Goal: Task Accomplishment & Management: Use online tool/utility

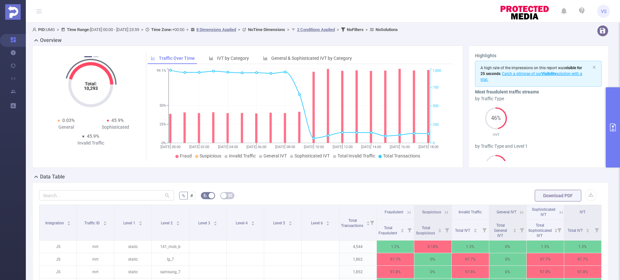
scroll to position [182, 0]
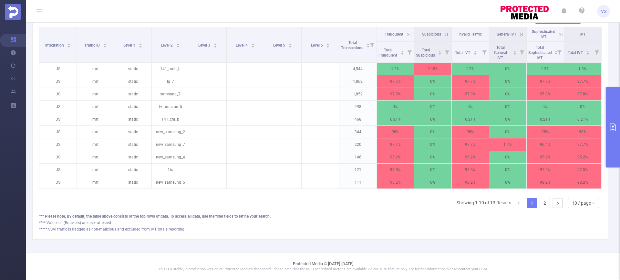
click at [436, 232] on div "% # Download PDF Integration Traffic ID Level 1 Level 2 Level 3 Level 4 Level 5…" at bounding box center [320, 122] width 576 height 235
click at [619, 154] on button "primary" at bounding box center [613, 127] width 14 height 80
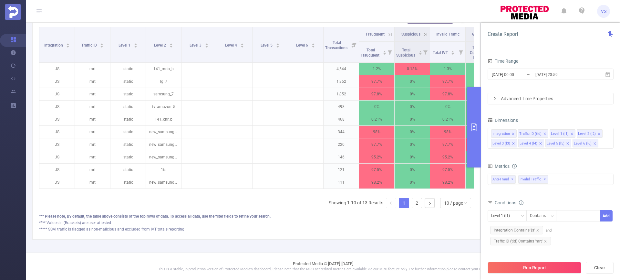
click at [537, 273] on div "Run Report Clear" at bounding box center [550, 267] width 139 height 25
click at [537, 273] on button "Run Report" at bounding box center [535, 268] width 94 height 12
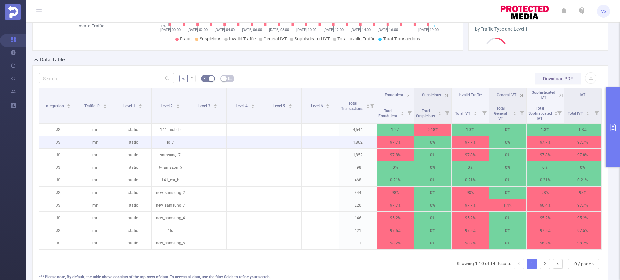
scroll to position [115, 0]
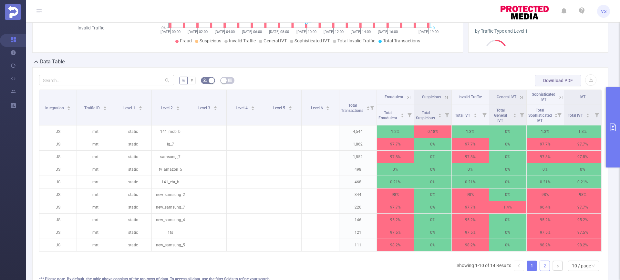
click at [542, 269] on link "2" at bounding box center [545, 266] width 10 height 10
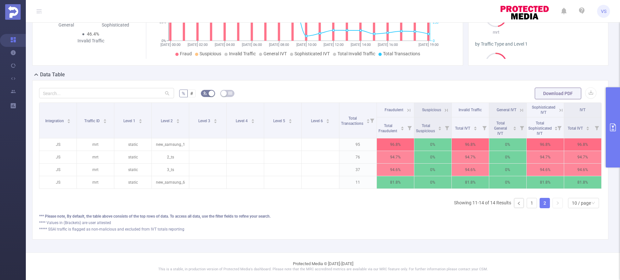
scroll to position [107, 0]
click at [556, 107] on icon at bounding box center [560, 110] width 8 height 6
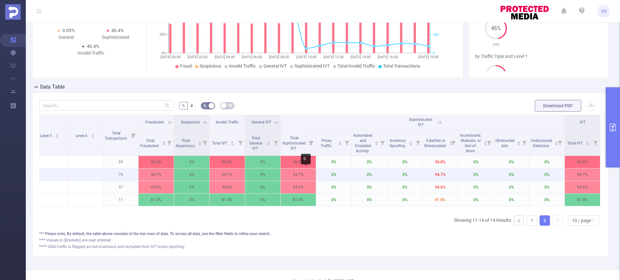
scroll to position [0, 226]
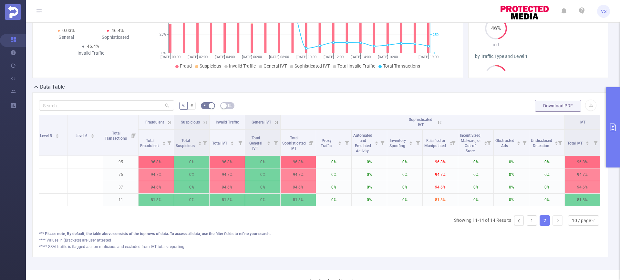
click at [611, 158] on button "primary" at bounding box center [613, 127] width 14 height 80
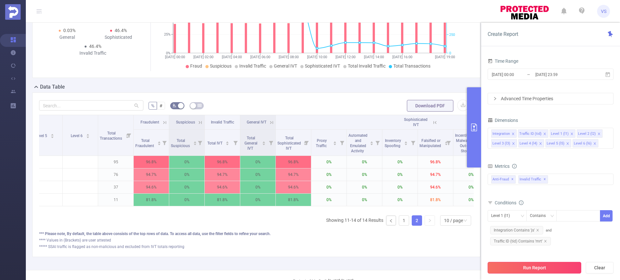
click at [552, 264] on button "Run Report" at bounding box center [535, 268] width 94 height 12
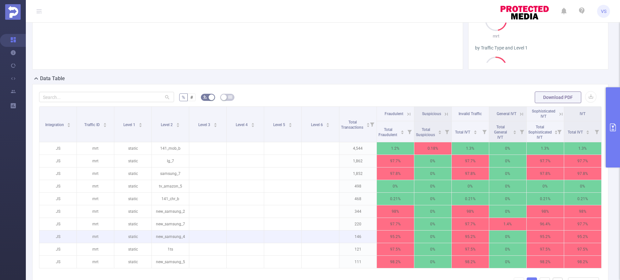
scroll to position [114, 0]
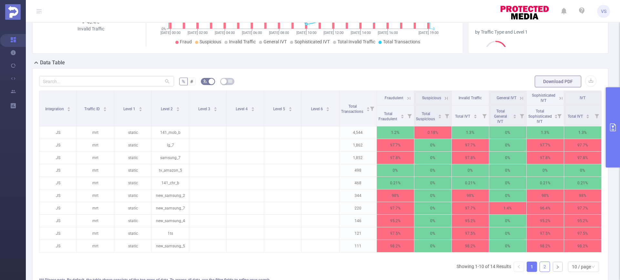
click at [542, 271] on link "2" at bounding box center [545, 267] width 10 height 10
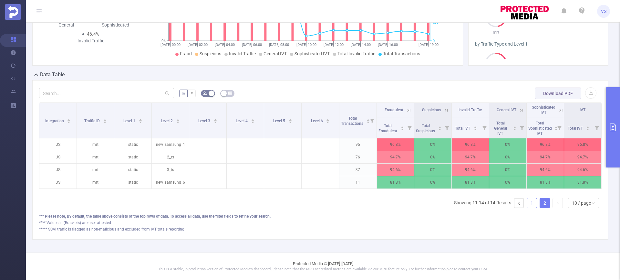
click at [527, 204] on link "1" at bounding box center [532, 203] width 10 height 10
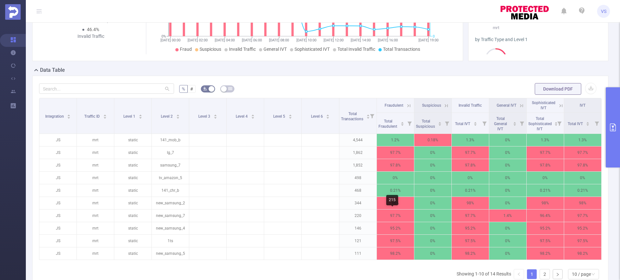
scroll to position [180, 0]
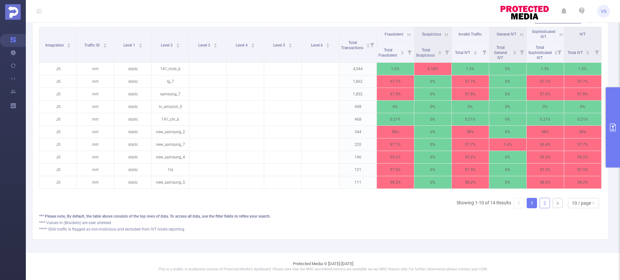
click at [541, 208] on link "2" at bounding box center [545, 203] width 10 height 10
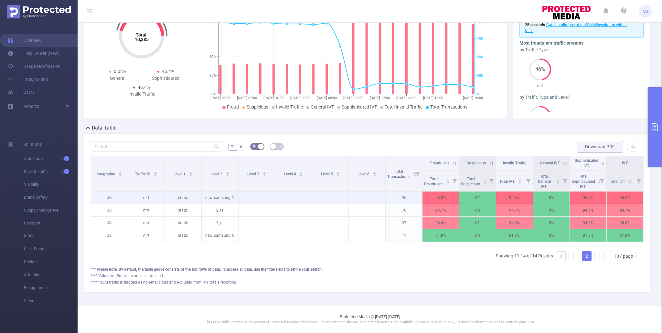
scroll to position [53, 0]
click at [620, 143] on button "primary" at bounding box center [655, 127] width 14 height 80
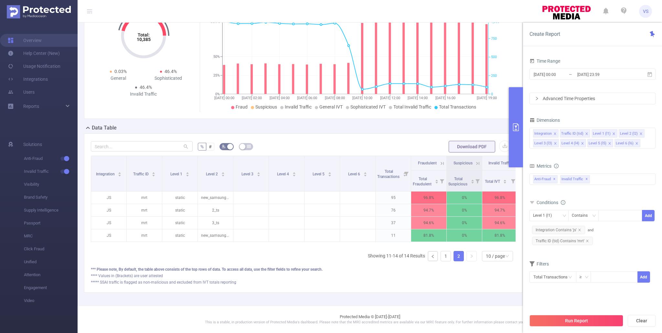
click at [605, 279] on button "Run Report" at bounding box center [576, 321] width 94 height 12
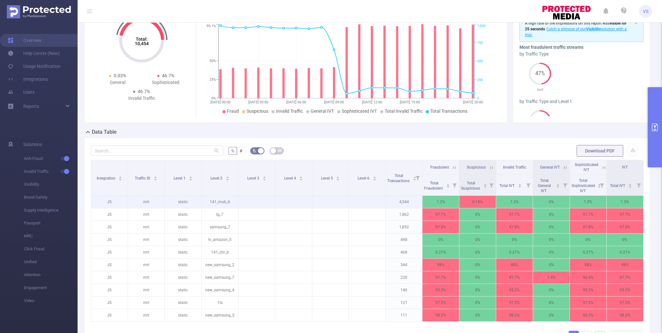
scroll to position [65, 0]
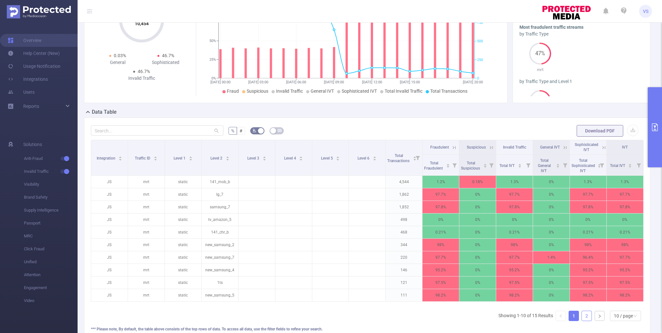
click at [582, 279] on link "2" at bounding box center [587, 316] width 10 height 10
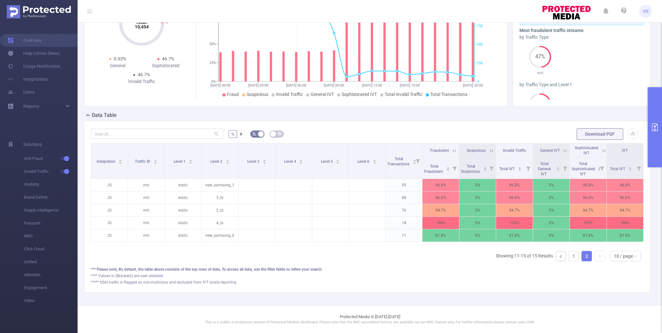
click at [601, 148] on icon at bounding box center [604, 151] width 6 height 6
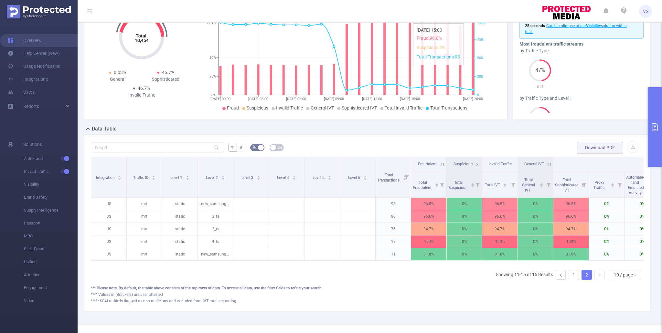
scroll to position [0, 0]
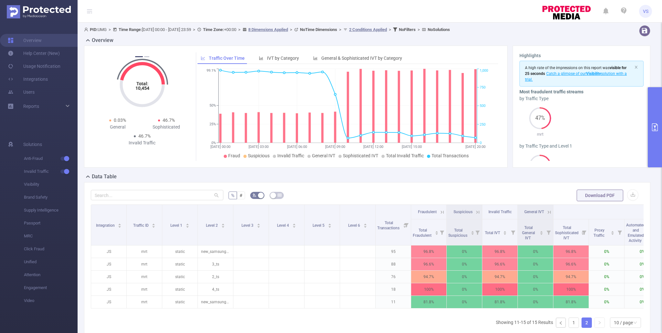
click at [620, 125] on icon "primary" at bounding box center [655, 127] width 6 height 8
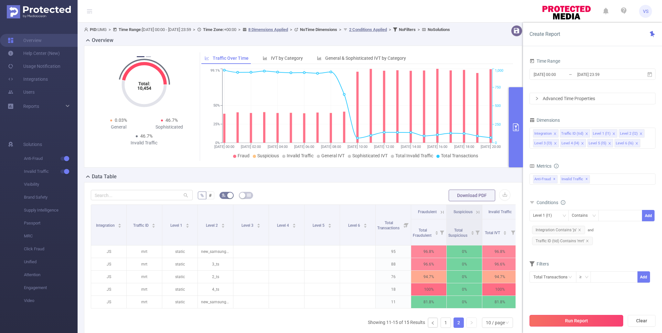
click at [595, 279] on button "Run Report" at bounding box center [576, 321] width 94 height 12
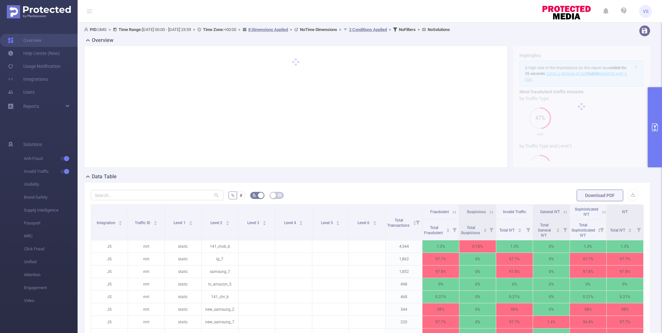
scroll to position [114, 0]
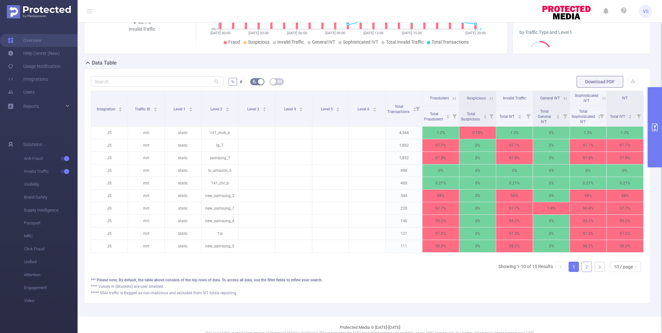
click at [582, 266] on link "2" at bounding box center [587, 267] width 10 height 10
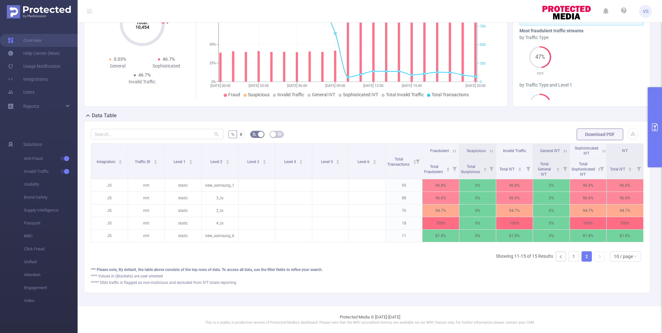
click at [620, 156] on button "primary" at bounding box center [655, 127] width 14 height 80
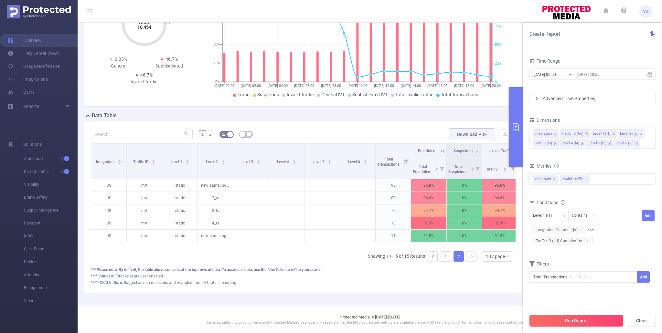
click at [603, 279] on div "Run Report Clear" at bounding box center [592, 321] width 139 height 25
click at [604, 279] on button "Run Report" at bounding box center [576, 321] width 94 height 12
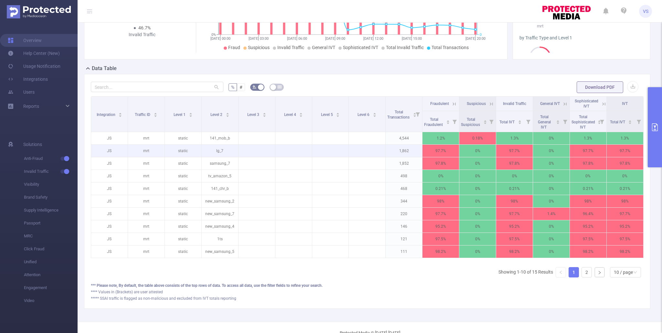
scroll to position [108, 0]
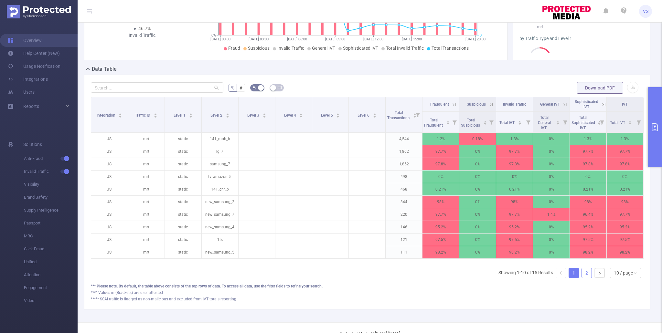
click at [585, 270] on link "2" at bounding box center [587, 273] width 10 height 10
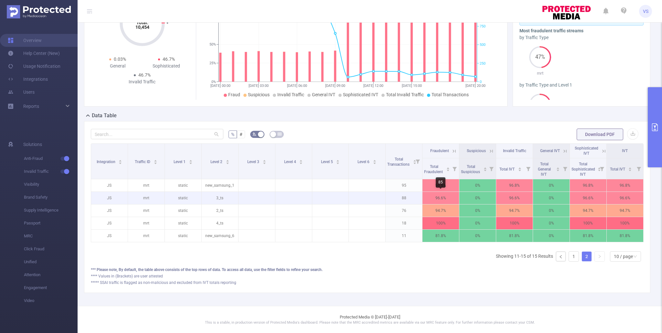
scroll to position [61, 0]
click at [620, 111] on button "primary" at bounding box center [655, 127] width 14 height 80
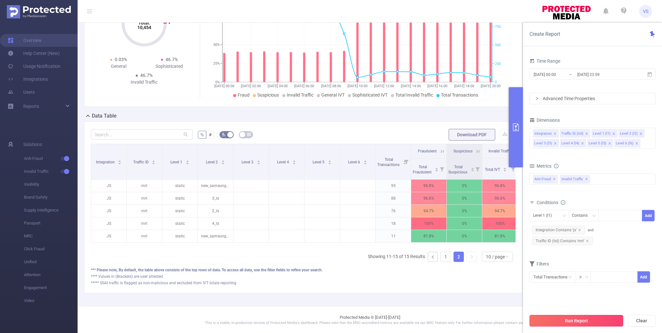
click at [564, 279] on button "Run Report" at bounding box center [576, 321] width 94 height 12
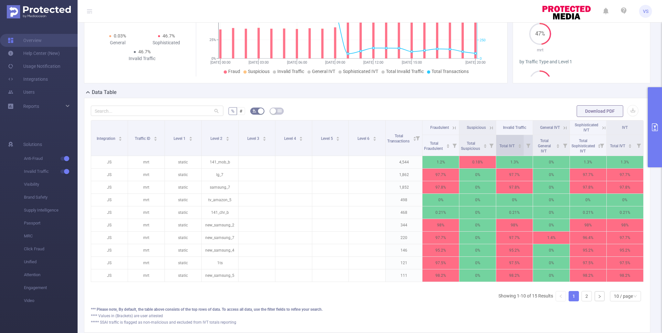
scroll to position [124, 0]
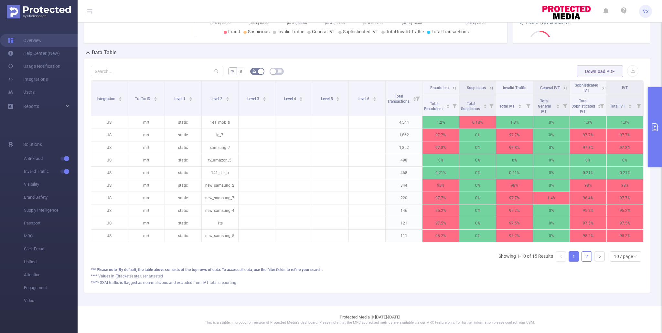
click at [590, 256] on link "2" at bounding box center [587, 257] width 10 height 10
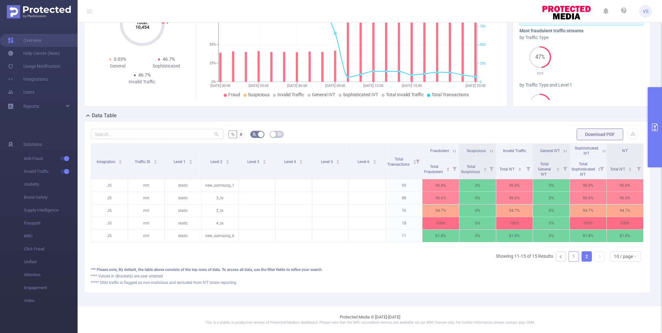
click at [571, 257] on link "1" at bounding box center [574, 257] width 10 height 10
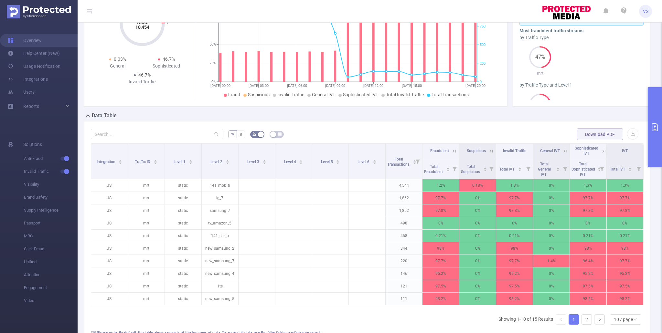
click at [620, 136] on button "primary" at bounding box center [655, 127] width 14 height 80
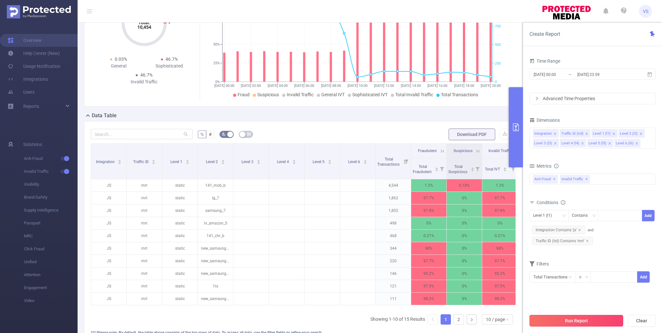
click at [584, 279] on button "Run Report" at bounding box center [576, 321] width 94 height 12
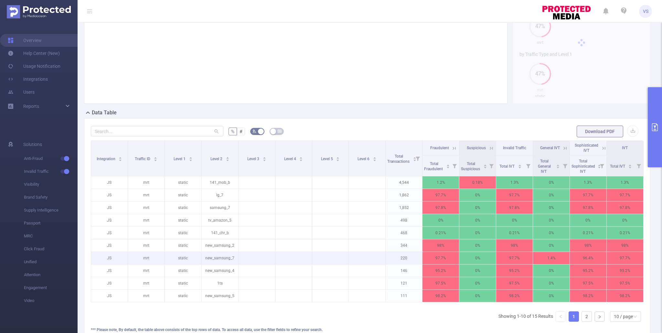
scroll to position [75, 0]
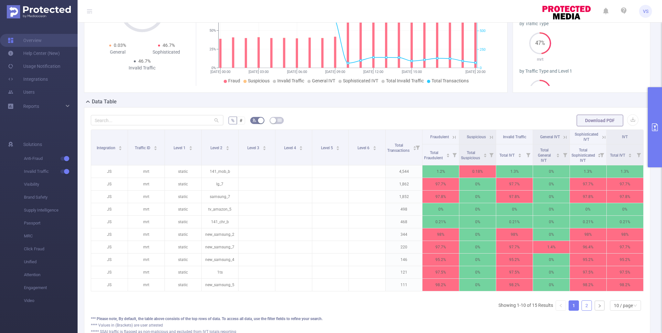
click at [583, 279] on link "2" at bounding box center [587, 306] width 10 height 10
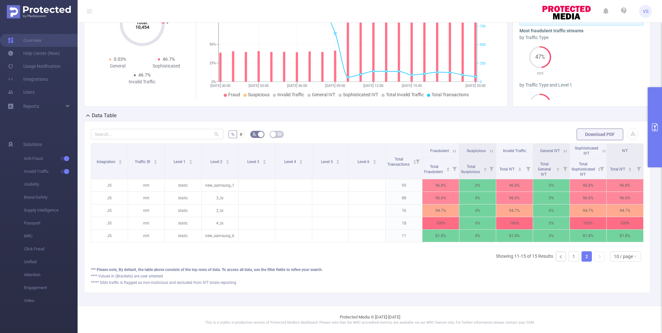
click at [620, 111] on button "primary" at bounding box center [655, 127] width 14 height 80
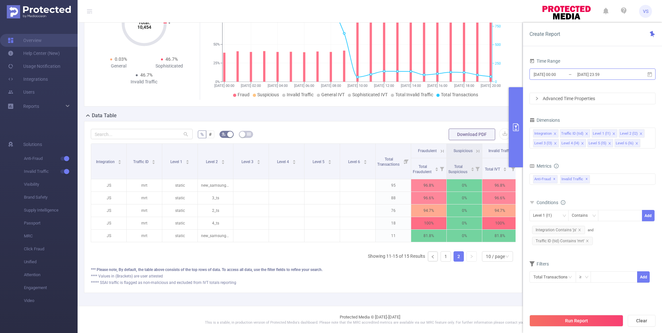
click at [573, 78] on input "[DATE] 00:00" at bounding box center [559, 74] width 52 height 9
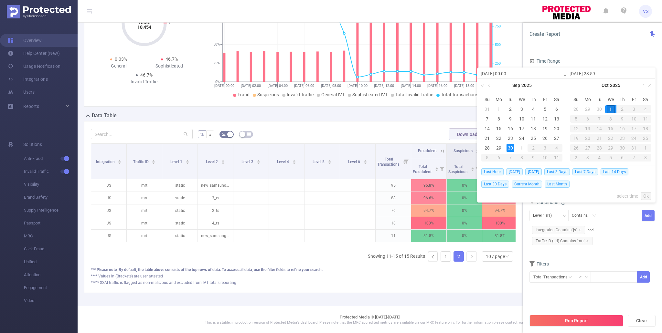
click at [513, 171] on span "[DATE]" at bounding box center [514, 171] width 16 height 7
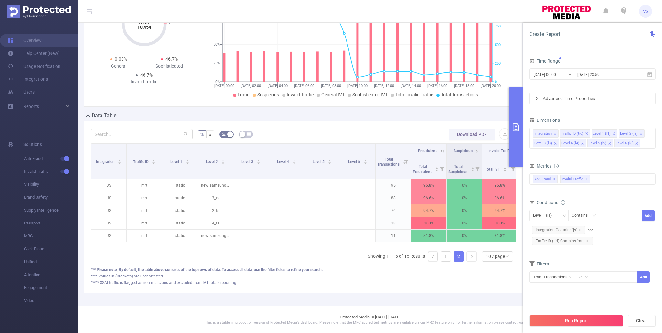
click at [513, 171] on icon at bounding box center [512, 168] width 9 height 21
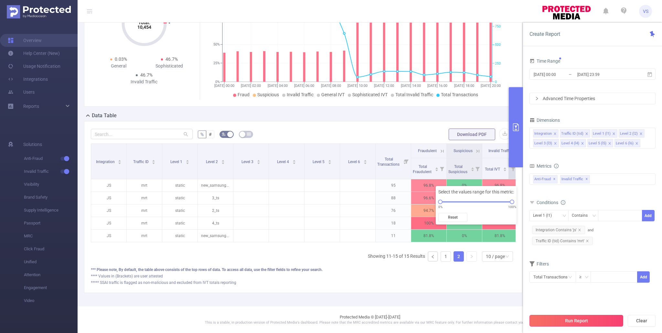
click at [569, 279] on button "Run Report" at bounding box center [576, 321] width 94 height 12
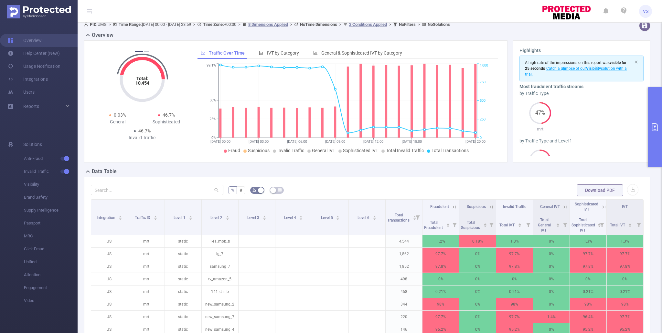
scroll to position [78, 0]
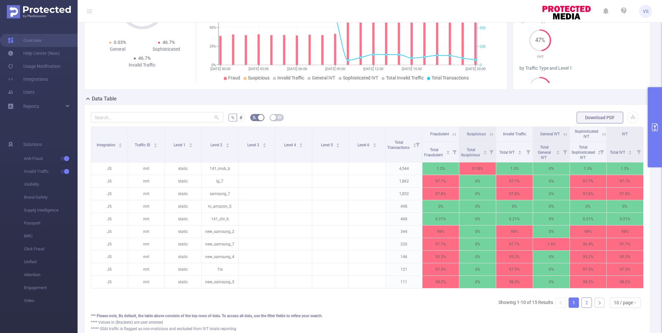
click at [585, 279] on link "2" at bounding box center [587, 303] width 10 height 10
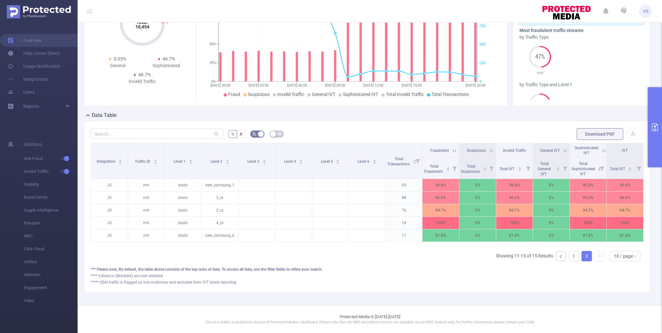
scroll to position [61, 0]
click at [620, 118] on button "primary" at bounding box center [655, 127] width 14 height 80
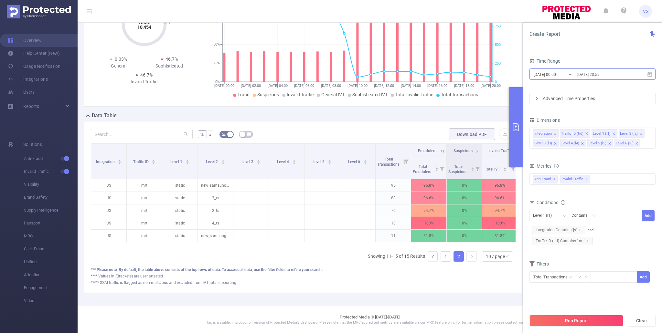
click at [601, 74] on input "[DATE] 23:59" at bounding box center [602, 74] width 52 height 9
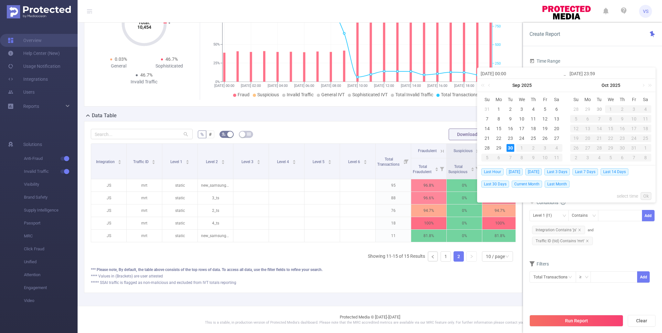
click at [609, 108] on div "1" at bounding box center [611, 109] width 12 height 8
click at [598, 69] on div "[DATE] 23:59" at bounding box center [610, 73] width 89 height 11
click at [577, 62] on div "Time Range" at bounding box center [592, 62] width 126 height 11
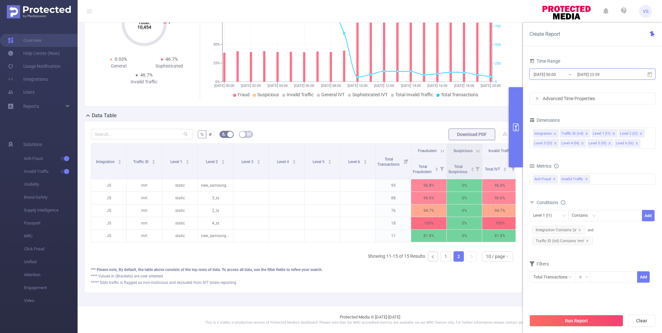
click at [561, 74] on input "[DATE] 00:00" at bounding box center [559, 74] width 52 height 9
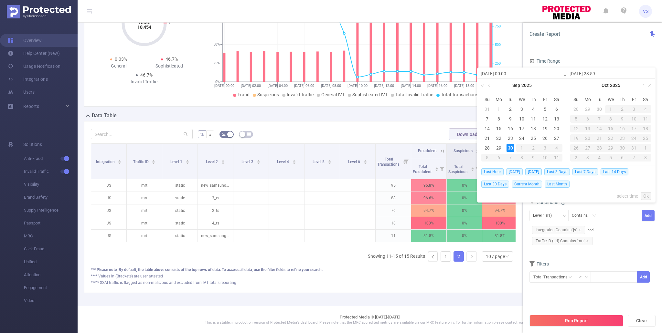
click at [511, 172] on span "[DATE]" at bounding box center [514, 171] width 16 height 7
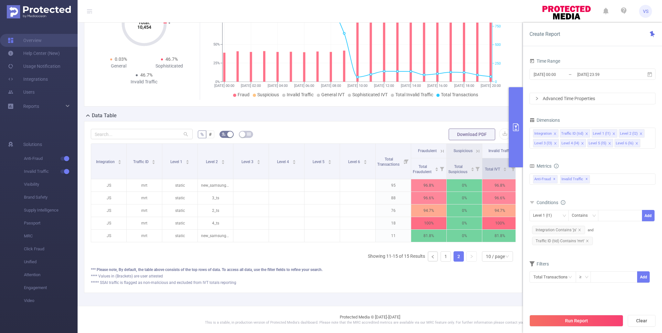
click at [511, 172] on icon at bounding box center [512, 168] width 9 height 21
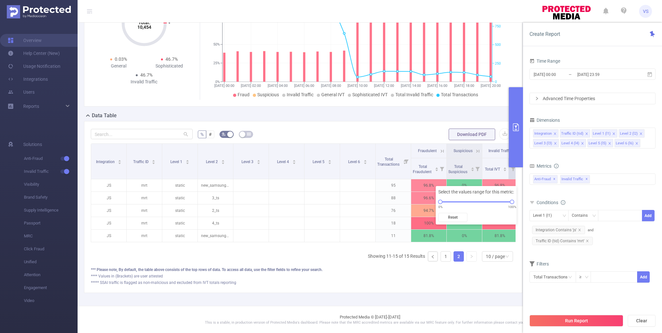
click at [607, 120] on div "Dimensions" at bounding box center [592, 121] width 126 height 11
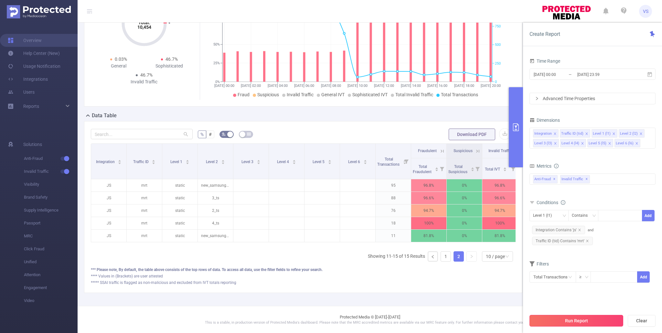
click at [594, 279] on button "Run Report" at bounding box center [576, 321] width 94 height 12
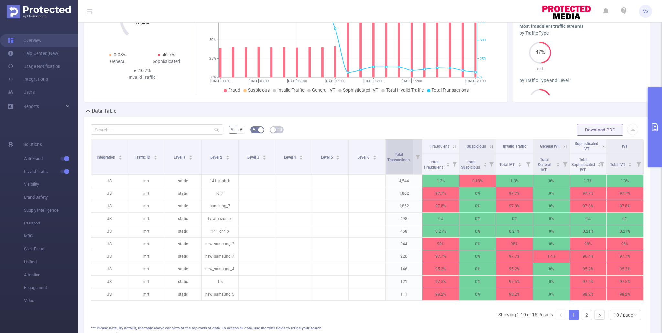
scroll to position [67, 0]
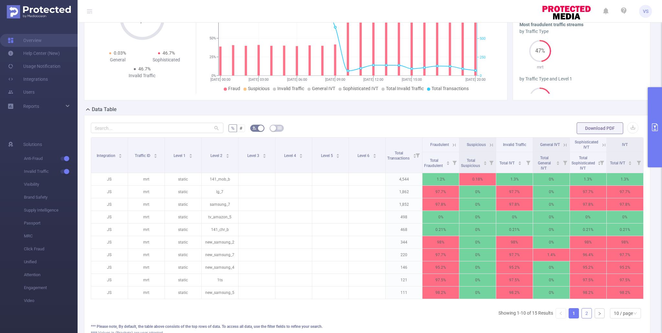
click at [584, 279] on link "2" at bounding box center [587, 314] width 10 height 10
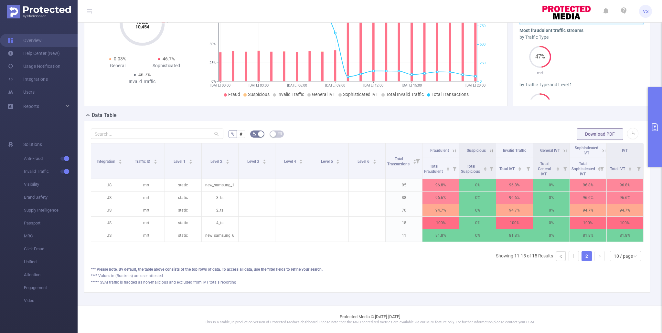
scroll to position [61, 0]
click at [573, 258] on link "1" at bounding box center [574, 257] width 10 height 10
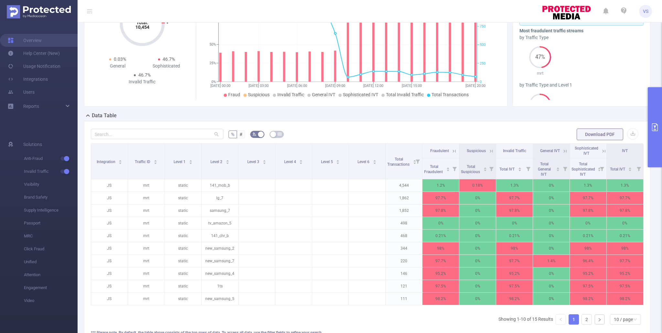
click at [620, 154] on button "primary" at bounding box center [655, 127] width 14 height 80
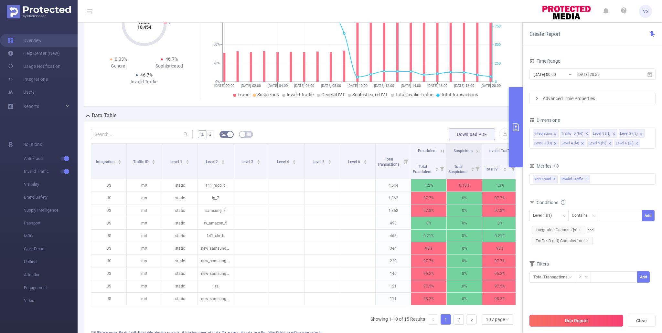
click at [608, 279] on button "Run Report" at bounding box center [576, 321] width 94 height 12
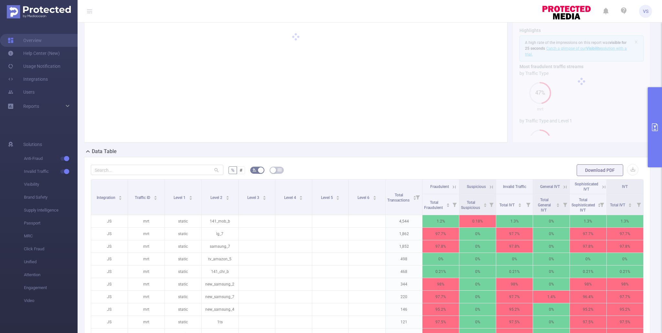
scroll to position [78, 0]
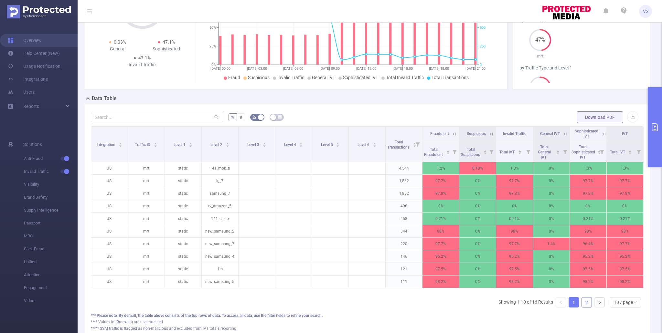
click at [585, 279] on link "2" at bounding box center [587, 303] width 10 height 10
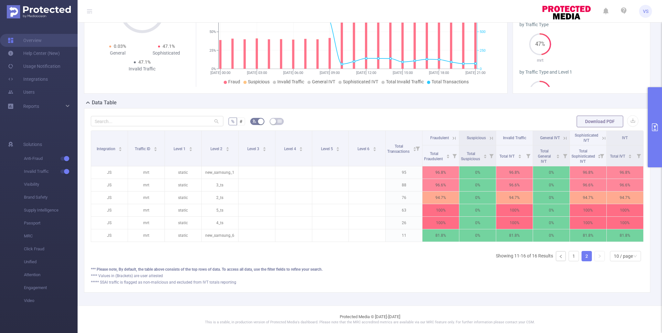
scroll to position [74, 0]
click at [602, 136] on icon at bounding box center [604, 139] width 6 height 6
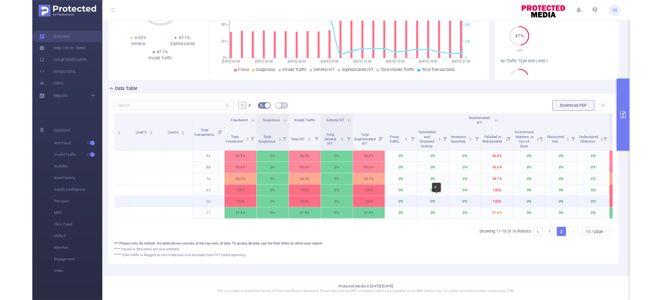
scroll to position [0, 231]
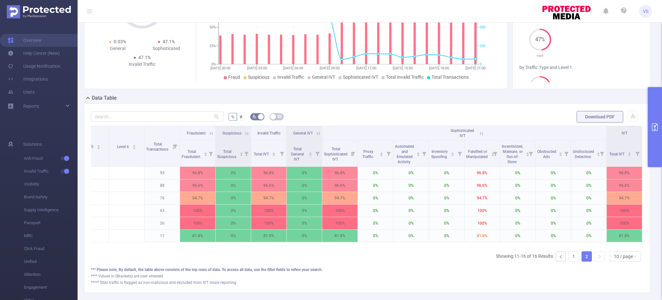
click at [620, 144] on button "primary" at bounding box center [655, 127] width 14 height 80
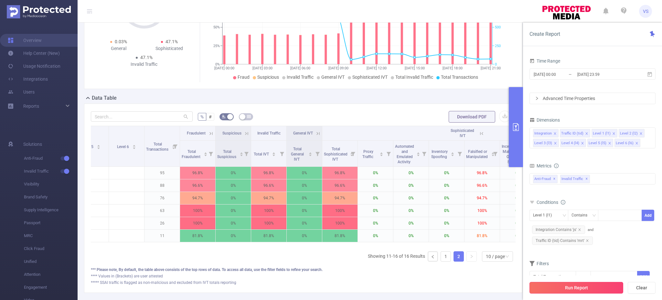
click at [578, 279] on button "Run Report" at bounding box center [576, 288] width 94 height 12
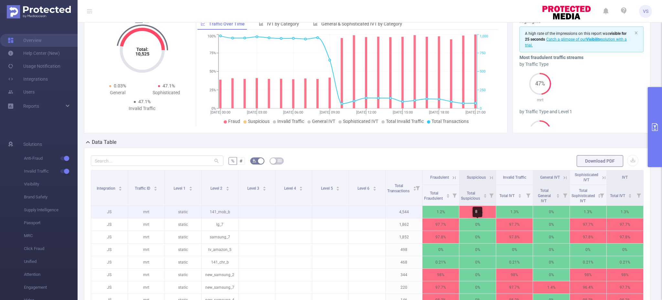
scroll to position [79, 0]
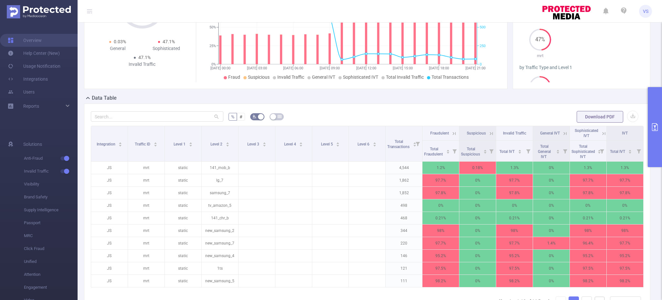
click at [600, 133] on icon at bounding box center [603, 133] width 8 height 6
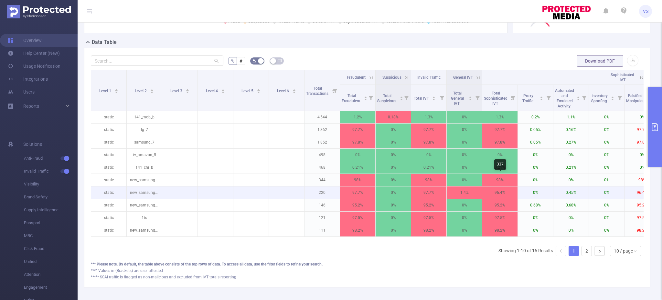
scroll to position [0, 74]
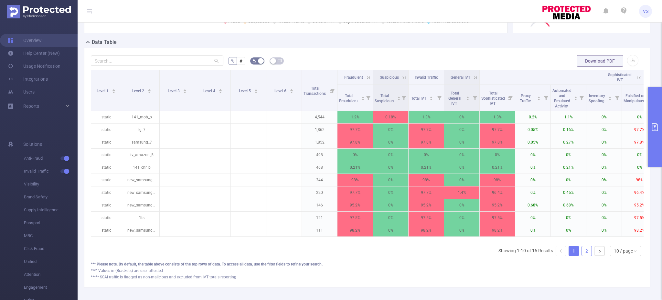
click at [590, 251] on link "2" at bounding box center [587, 252] width 10 height 10
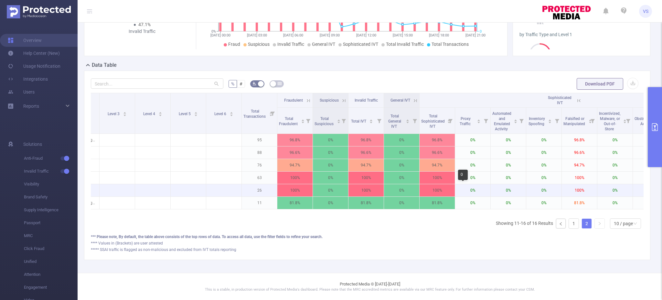
scroll to position [0, 133]
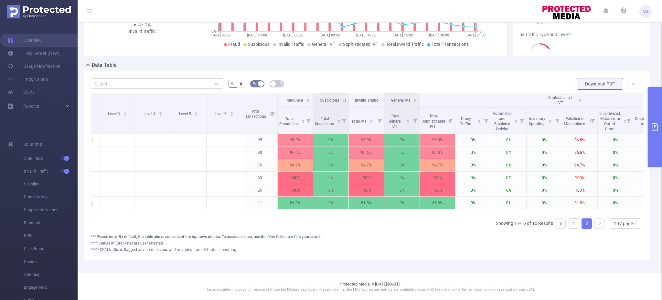
click at [620, 139] on button "primary" at bounding box center [655, 127] width 14 height 80
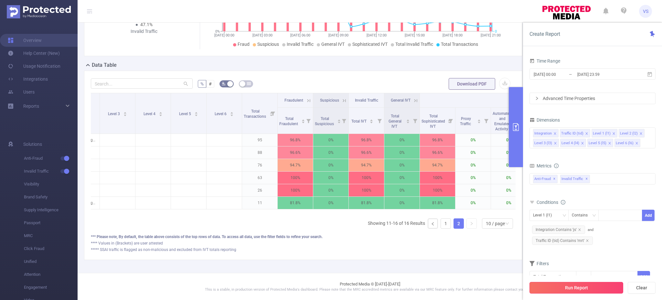
click at [593, 279] on button "Run Report" at bounding box center [576, 288] width 94 height 12
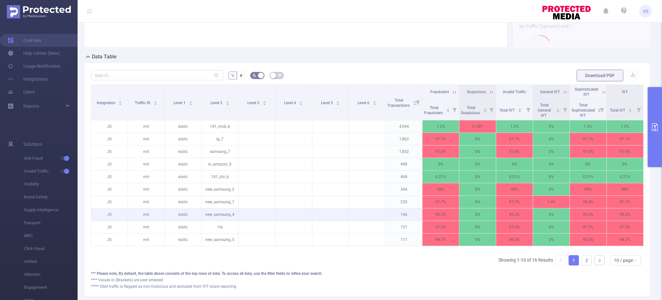
scroll to position [153, 0]
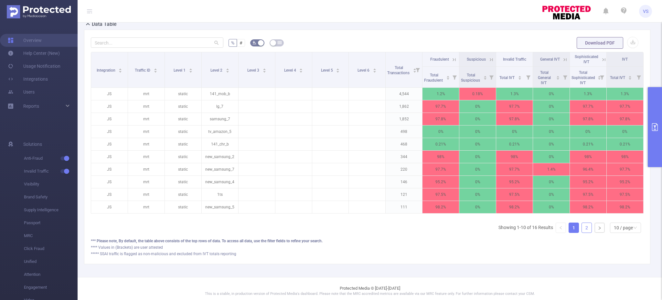
click at [586, 228] on ul "Showing 1-10 of 16 Results 1 2 10 / page" at bounding box center [570, 228] width 145 height 10
click at [586, 228] on link "2" at bounding box center [587, 228] width 10 height 10
